Goal: Task Accomplishment & Management: Manage account settings

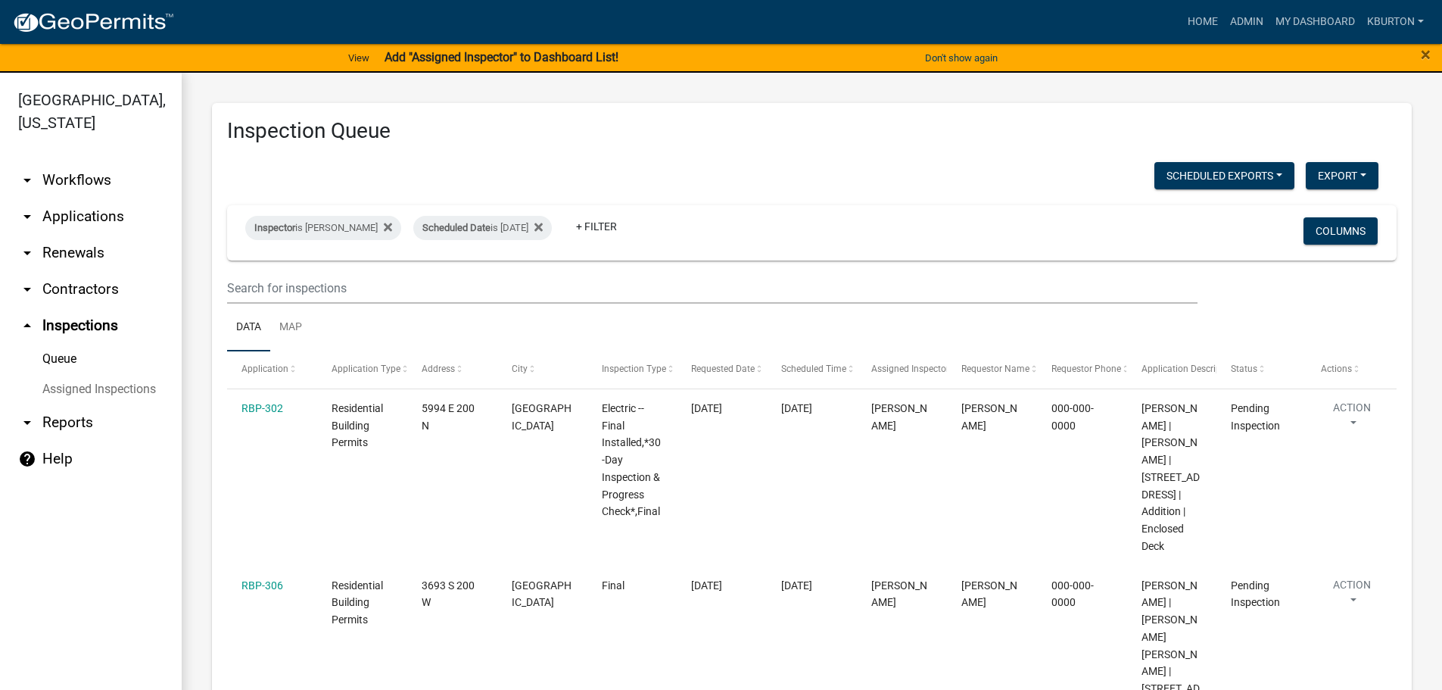
select select "1: 25"
click at [481, 232] on div "Scheduled Date is [DATE]" at bounding box center [482, 228] width 139 height 24
click at [532, 285] on input "[DATE]" at bounding box center [485, 284] width 106 height 31
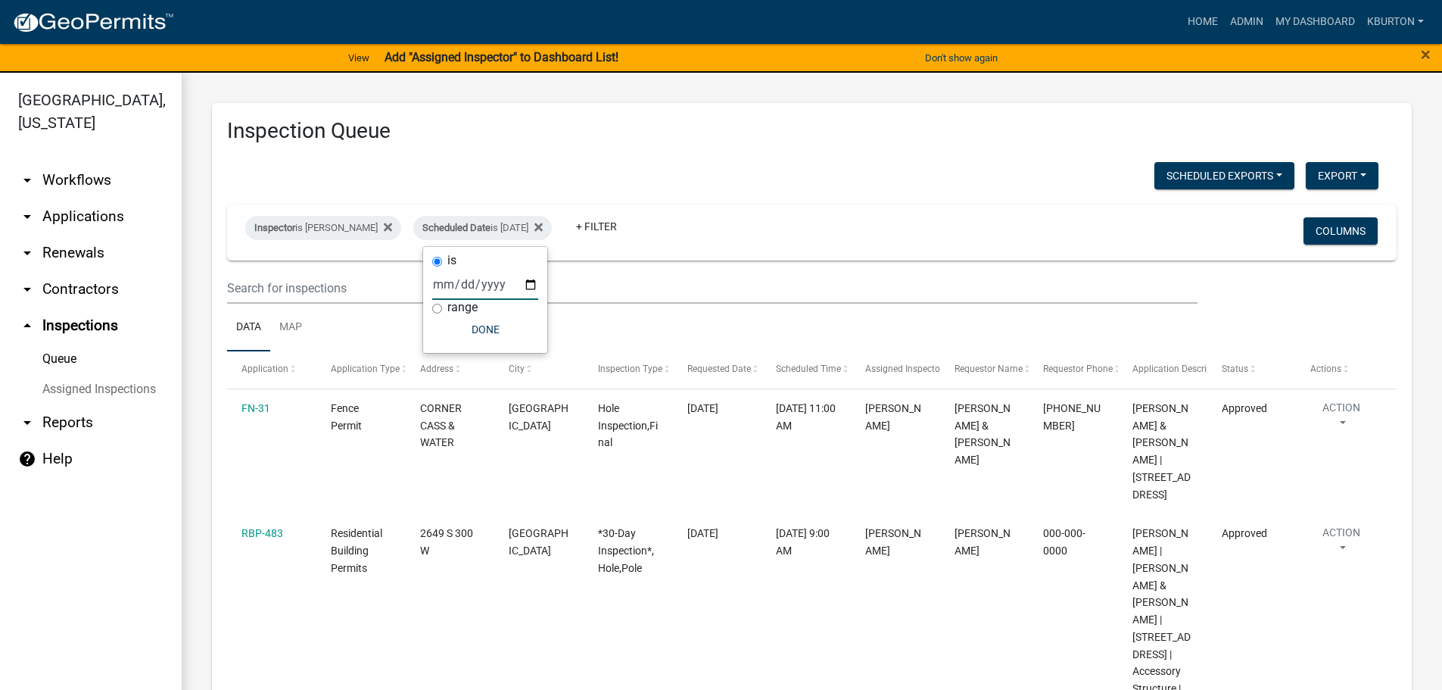
click at [534, 284] on input "[DATE]" at bounding box center [485, 284] width 106 height 31
type input "[DATE]"
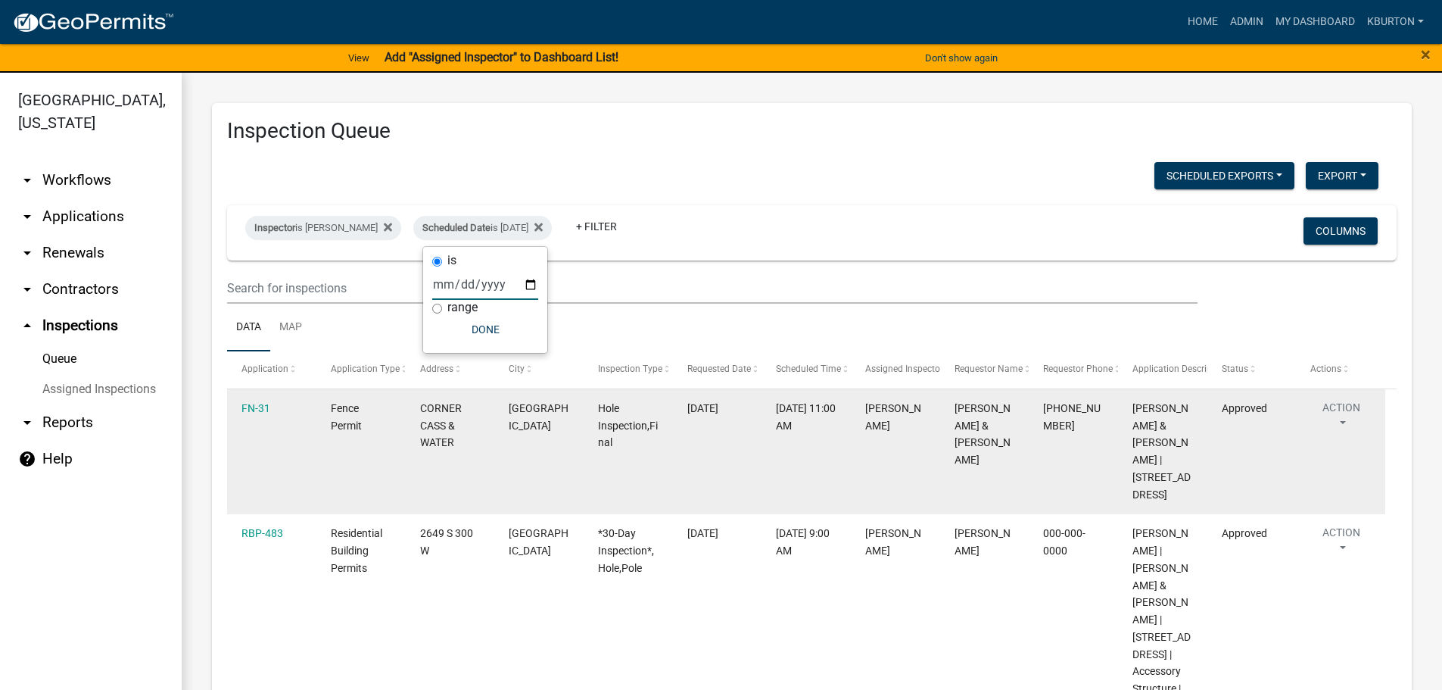
select select "1: 25"
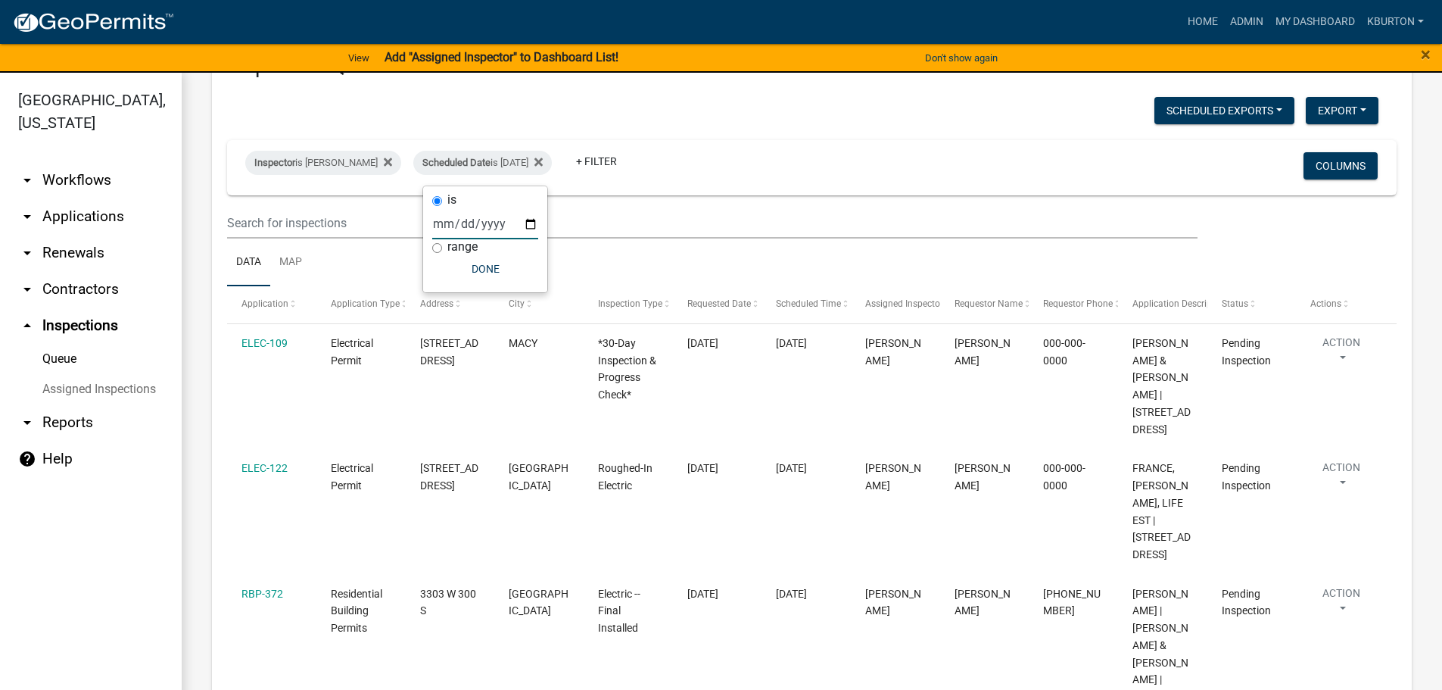
scroll to position [61, 0]
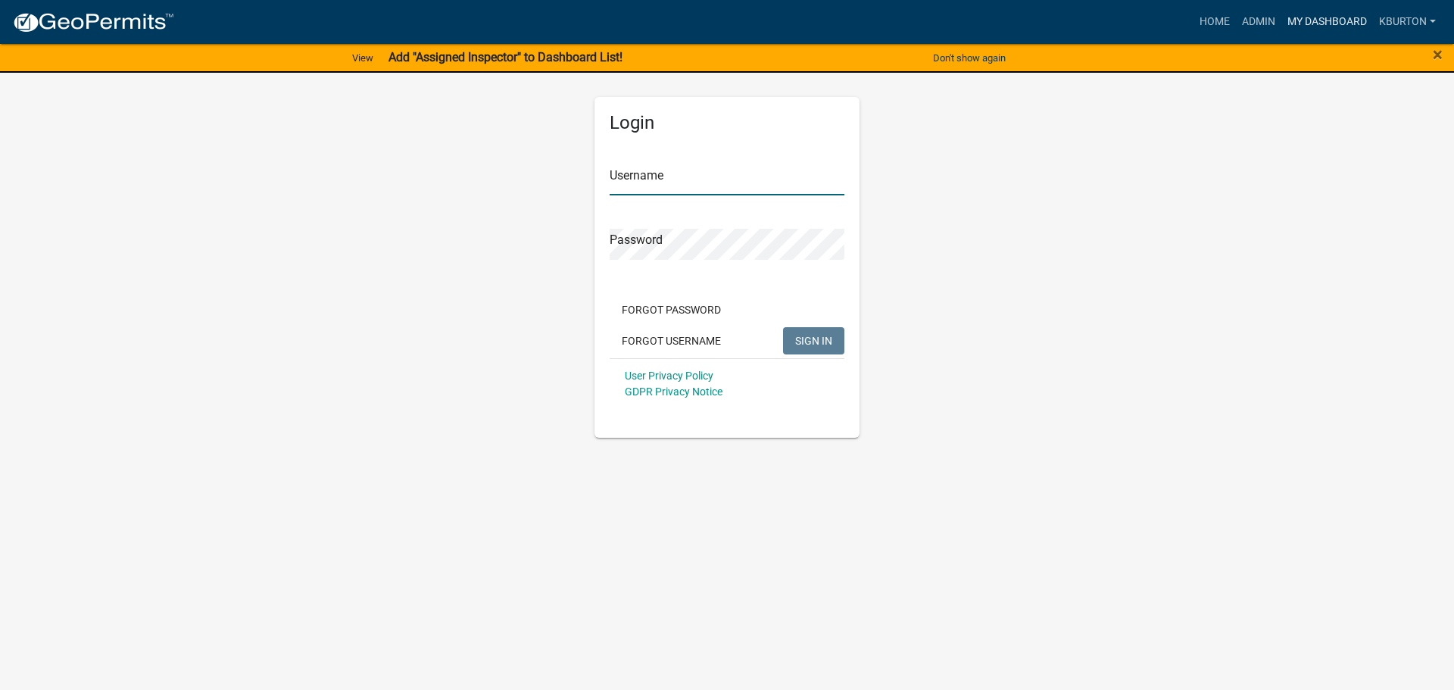
type input "kburton"
click at [1326, 23] on link "My Dashboard" at bounding box center [1327, 22] width 92 height 29
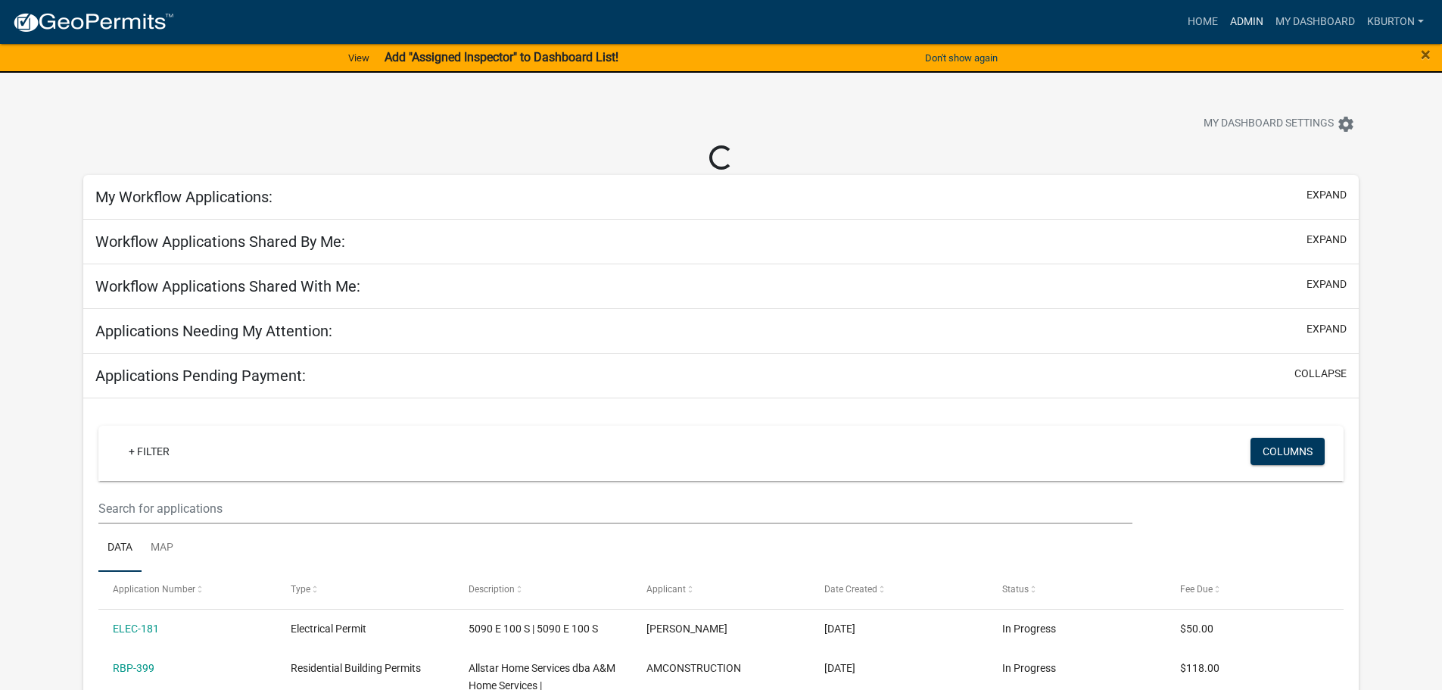
click at [1254, 22] on link "Admin" at bounding box center [1246, 22] width 45 height 29
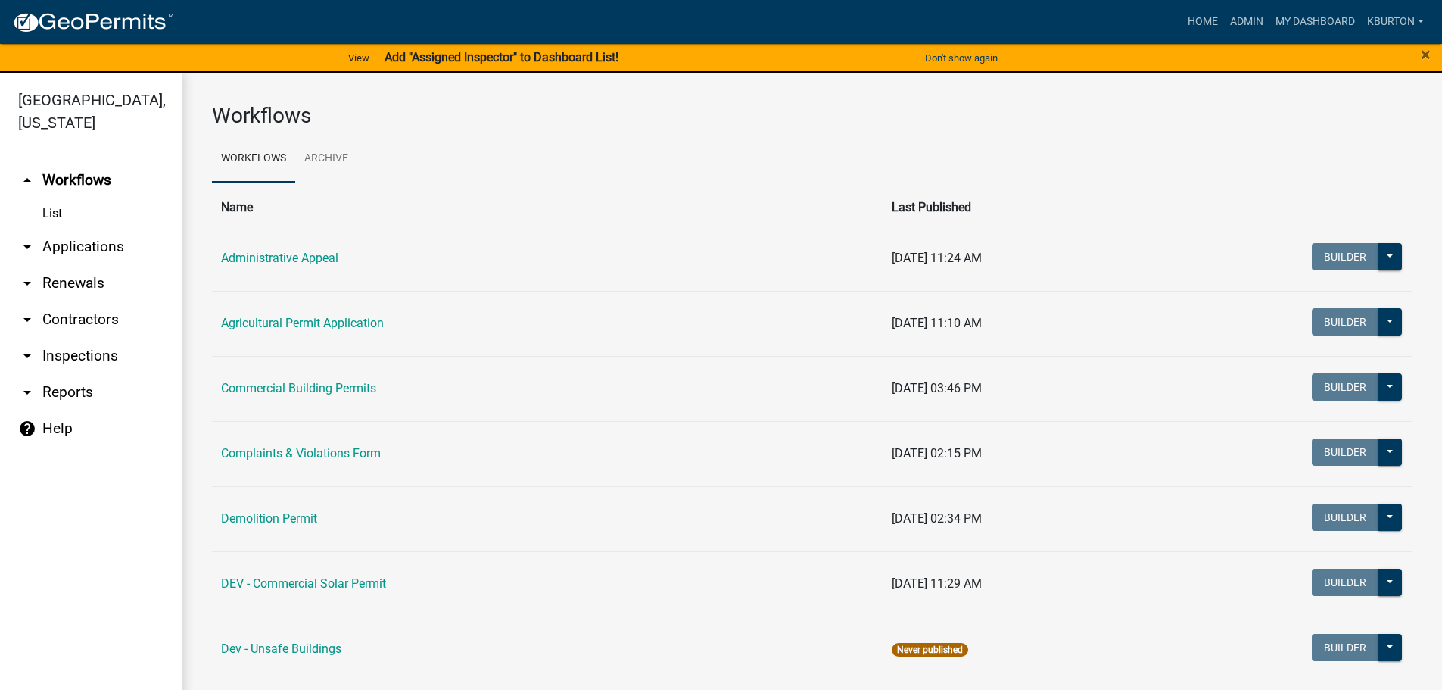
click at [104, 338] on link "arrow_drop_down Inspections" at bounding box center [91, 356] width 182 height 36
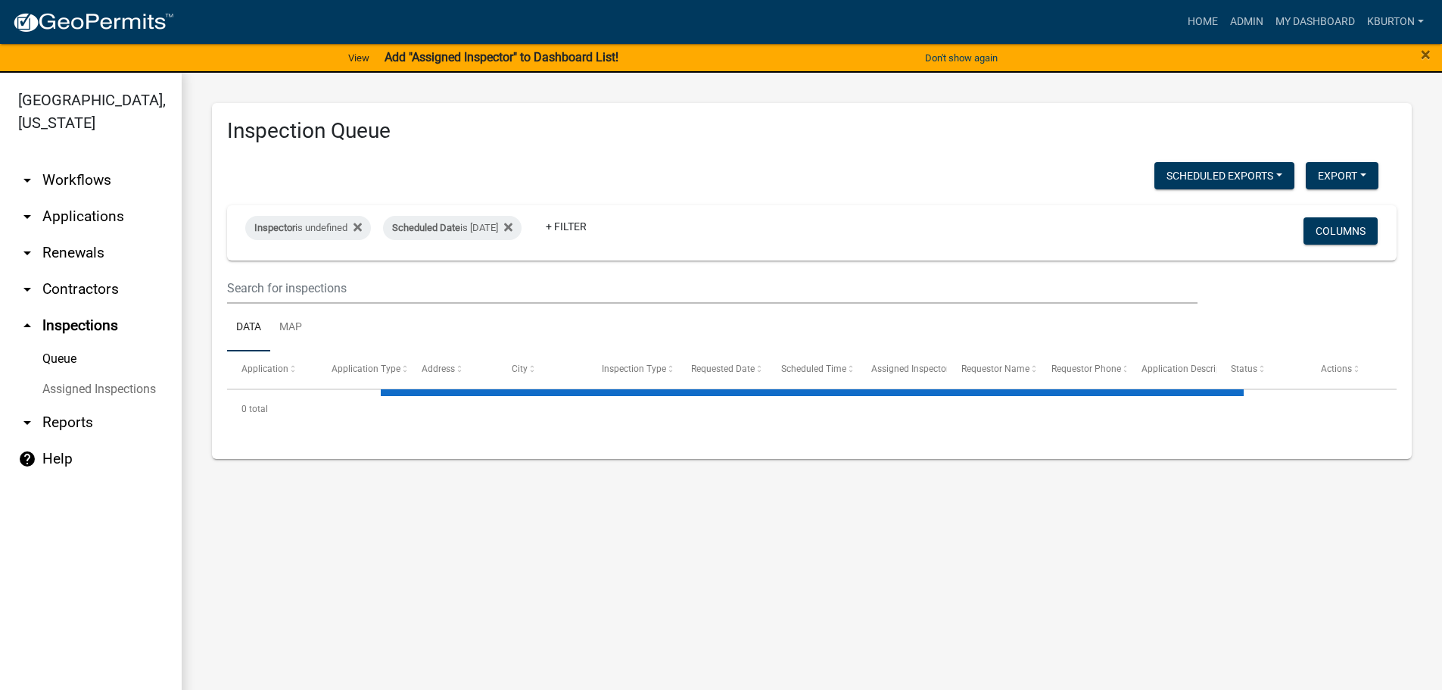
select select "1: 25"
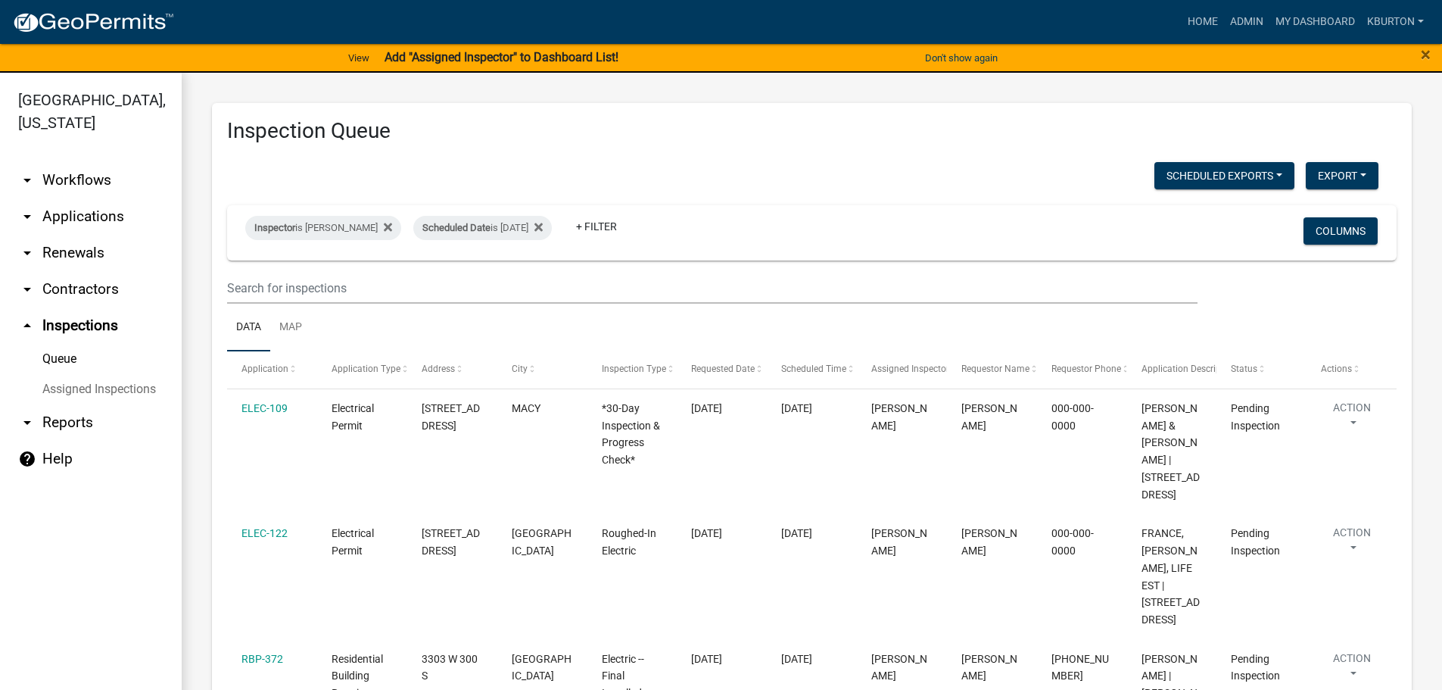
click at [101, 374] on link "Assigned Inspections" at bounding box center [91, 389] width 182 height 30
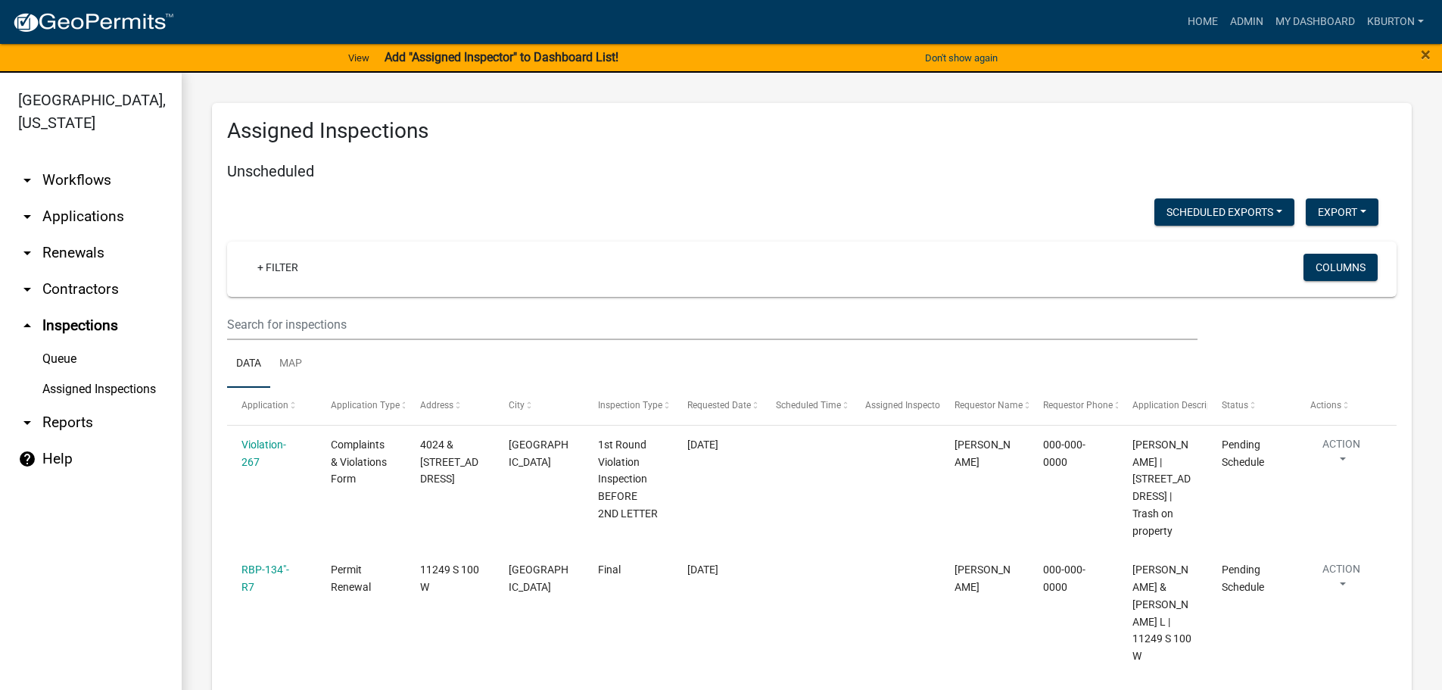
click at [69, 344] on link "Queue" at bounding box center [91, 359] width 182 height 30
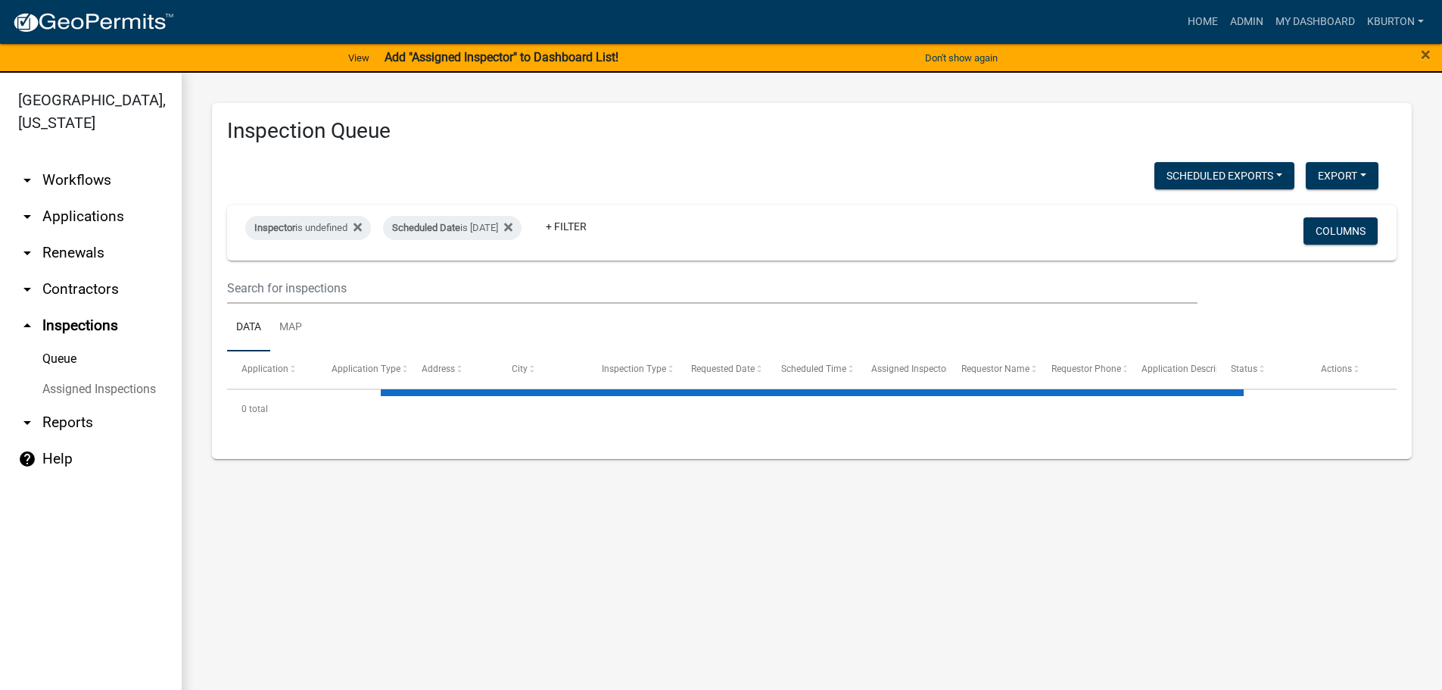
select select "1: 25"
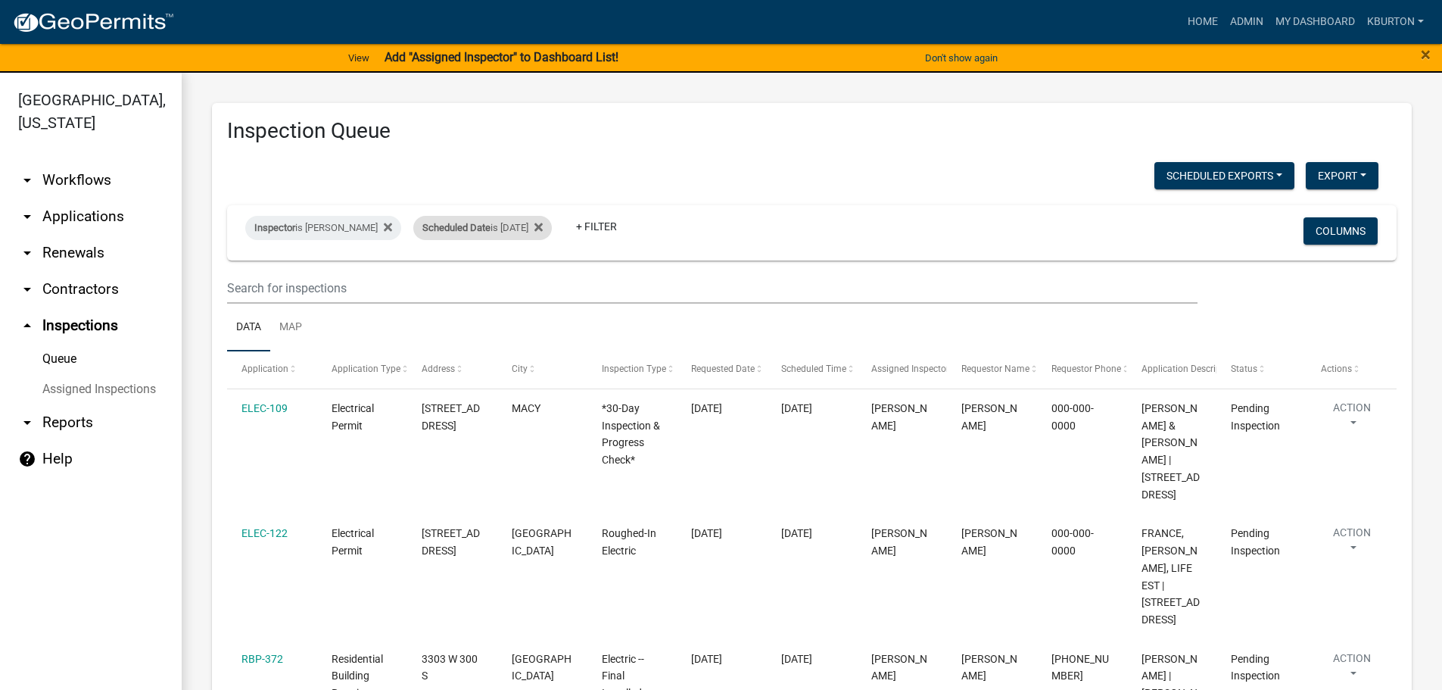
click at [491, 228] on div "Scheduled Date is 08/14/2025" at bounding box center [482, 228] width 139 height 24
click at [528, 286] on input "[DATE]" at bounding box center [485, 284] width 106 height 31
click at [500, 333] on button "Done" at bounding box center [485, 329] width 106 height 27
